Goal: Transaction & Acquisition: Purchase product/service

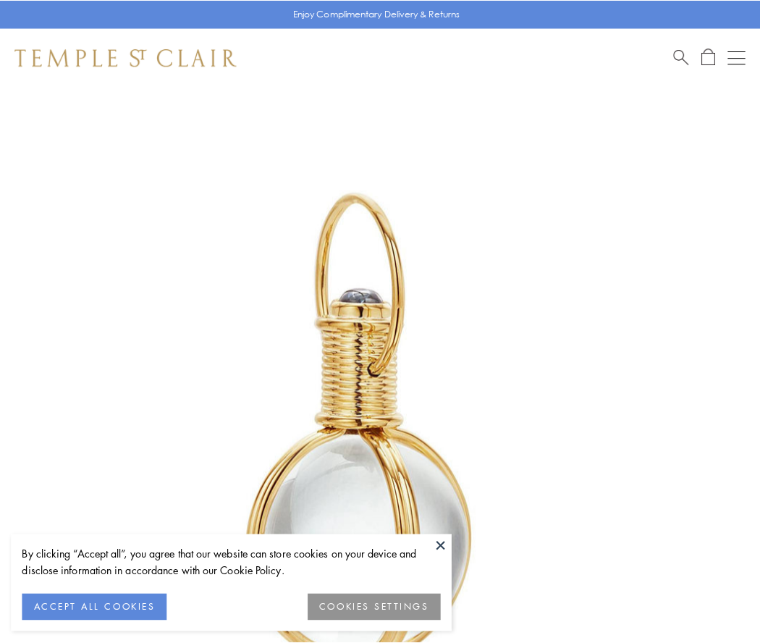
scroll to position [378, 0]
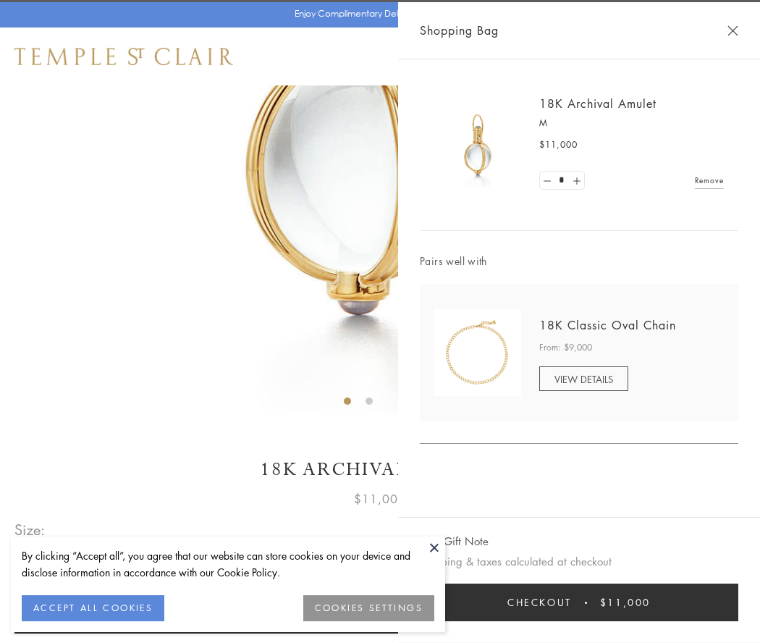
click at [579, 602] on button "Checkout $11,000" at bounding box center [579, 602] width 318 height 38
